Goal: Register for event/course

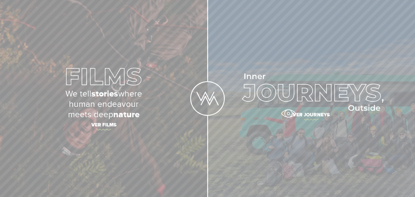
click at [288, 114] on span "Ver journeys" at bounding box center [311, 116] width 202 height 12
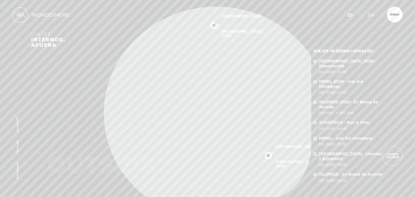
click at [216, 0] on div "Inicio Viajes Internacionales Sobre Wondermore Viajes Pasados Viajes a la Medid…" at bounding box center [207, 0] width 415 height 0
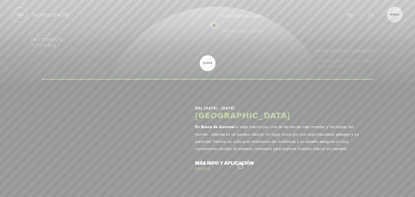
click at [240, 162] on link "más info y aplicación" at bounding box center [278, 163] width 166 height 16
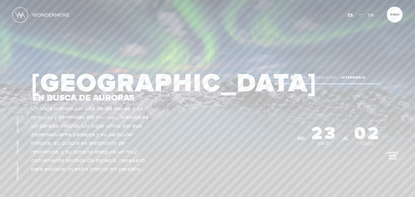
click at [391, 155] on span "Unite a este viaje" at bounding box center [393, 156] width 20 height 9
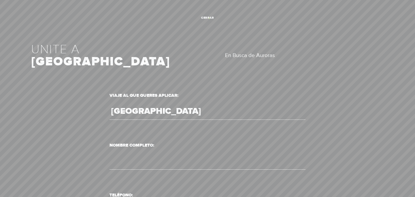
click at [209, 18] on span "cerrar" at bounding box center [208, 17] width 16 height 3
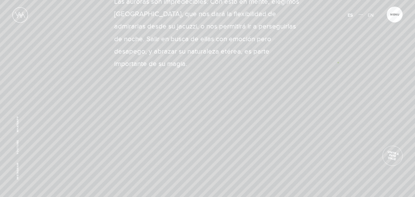
scroll to position [396, 0]
click at [395, 13] on span "Menu" at bounding box center [394, 14] width 9 height 3
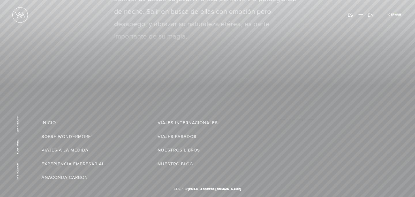
click at [395, 13] on span "Cerrar" at bounding box center [395, 14] width 13 height 3
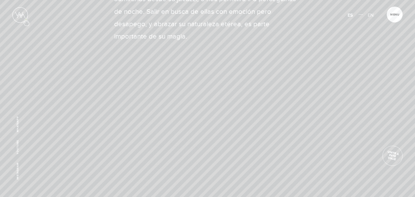
click at [24, 20] on img at bounding box center [20, 15] width 16 height 16
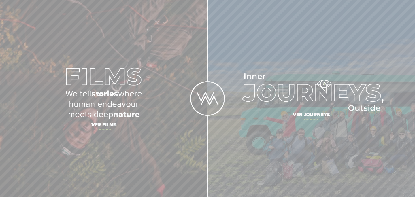
click at [324, 84] on img at bounding box center [311, 92] width 144 height 37
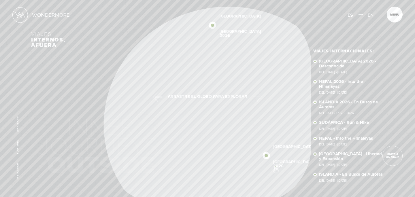
click at [275, 0] on div "Inicio Viajes Internacionales Sobre Wondermore Viajes Pasados Viajes a la Medid…" at bounding box center [207, 0] width 415 height 0
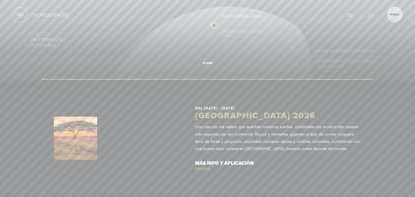
click at [206, 60] on link "close" at bounding box center [208, 63] width 16 height 16
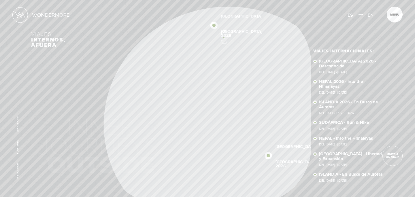
click at [224, 0] on div "Inicio Viajes Internacionales Sobre Wondermore Viajes Pasados Viajes a la Medid…" at bounding box center [207, 0] width 415 height 0
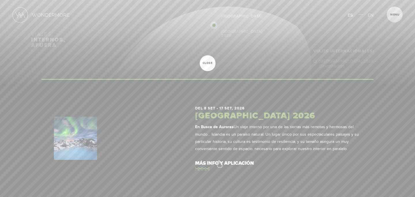
click at [219, 161] on link "más info y aplicación" at bounding box center [278, 163] width 166 height 16
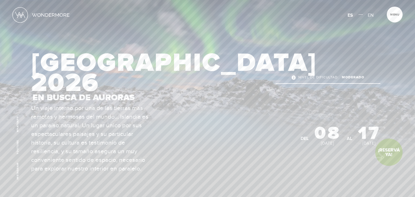
click at [377, 156] on link "¡Reservá Ya!" at bounding box center [388, 152] width 27 height 27
click at [18, 18] on img at bounding box center [20, 15] width 16 height 16
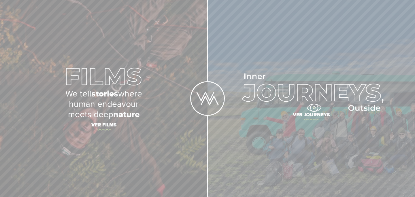
click at [314, 108] on img at bounding box center [311, 92] width 144 height 37
